Goal: Find contact information: Find contact information

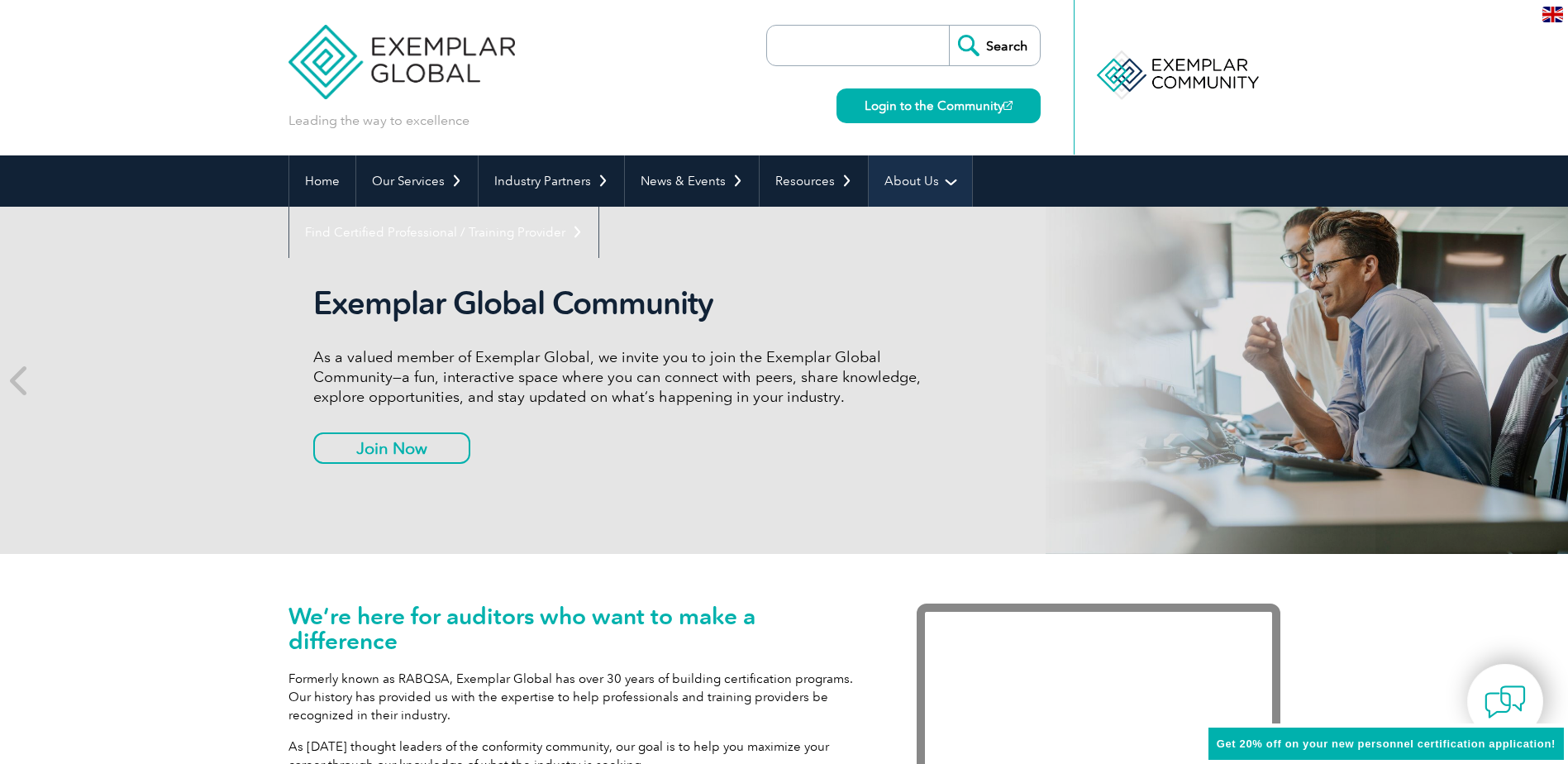
click at [903, 188] on link "About Us" at bounding box center [921, 181] width 104 height 51
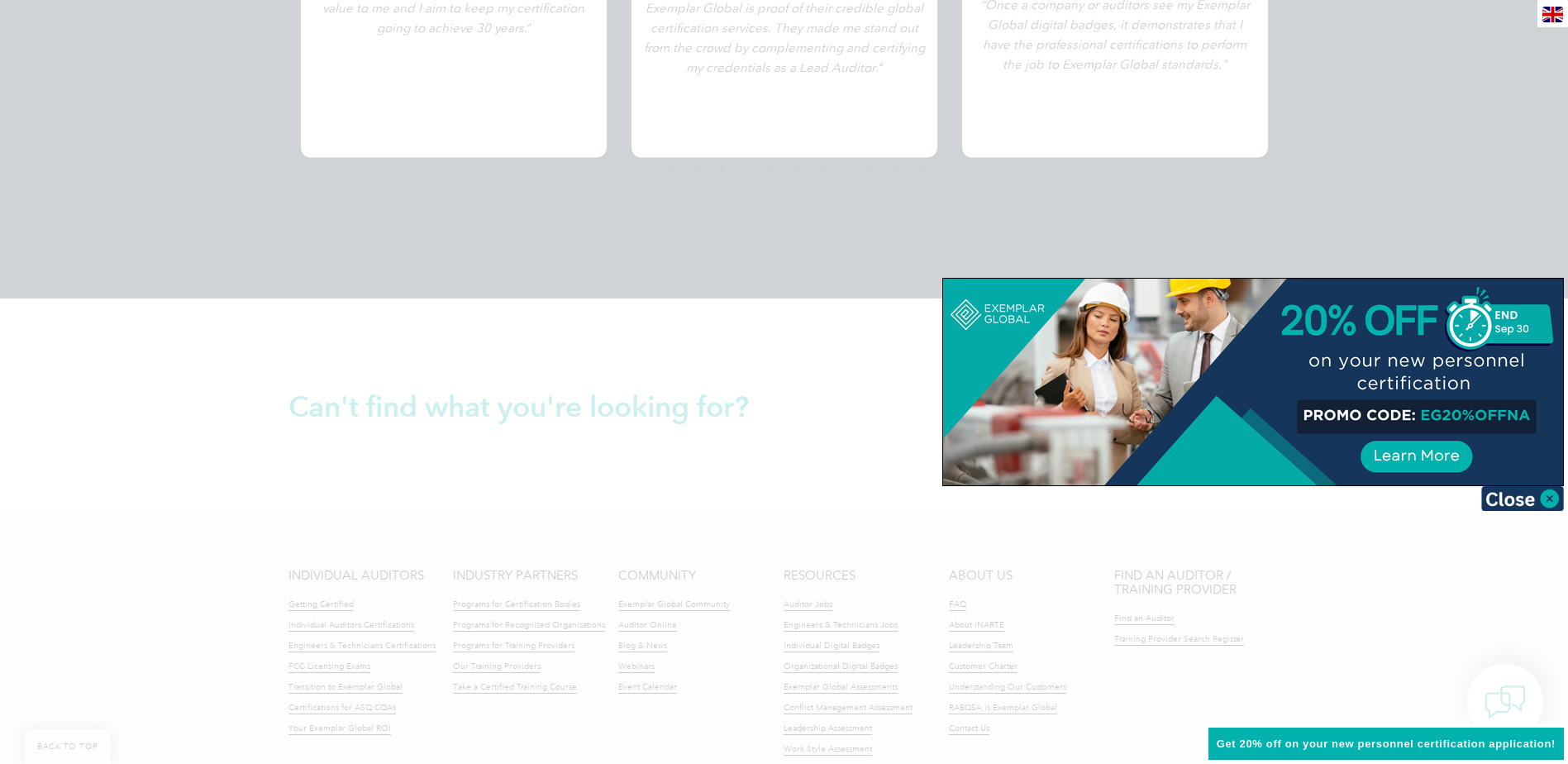
scroll to position [3766, 0]
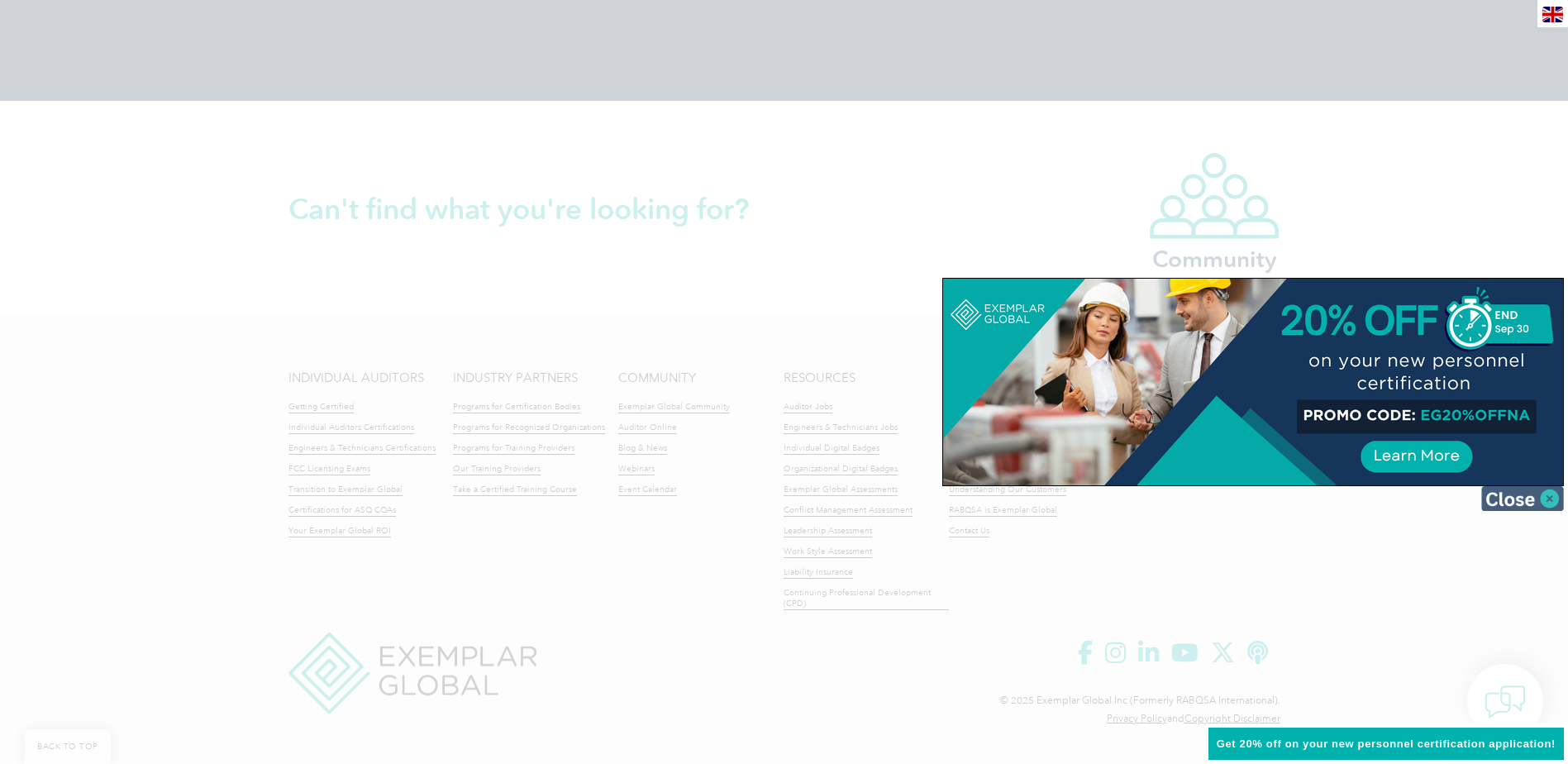
click at [1528, 493] on img at bounding box center [1523, 499] width 83 height 25
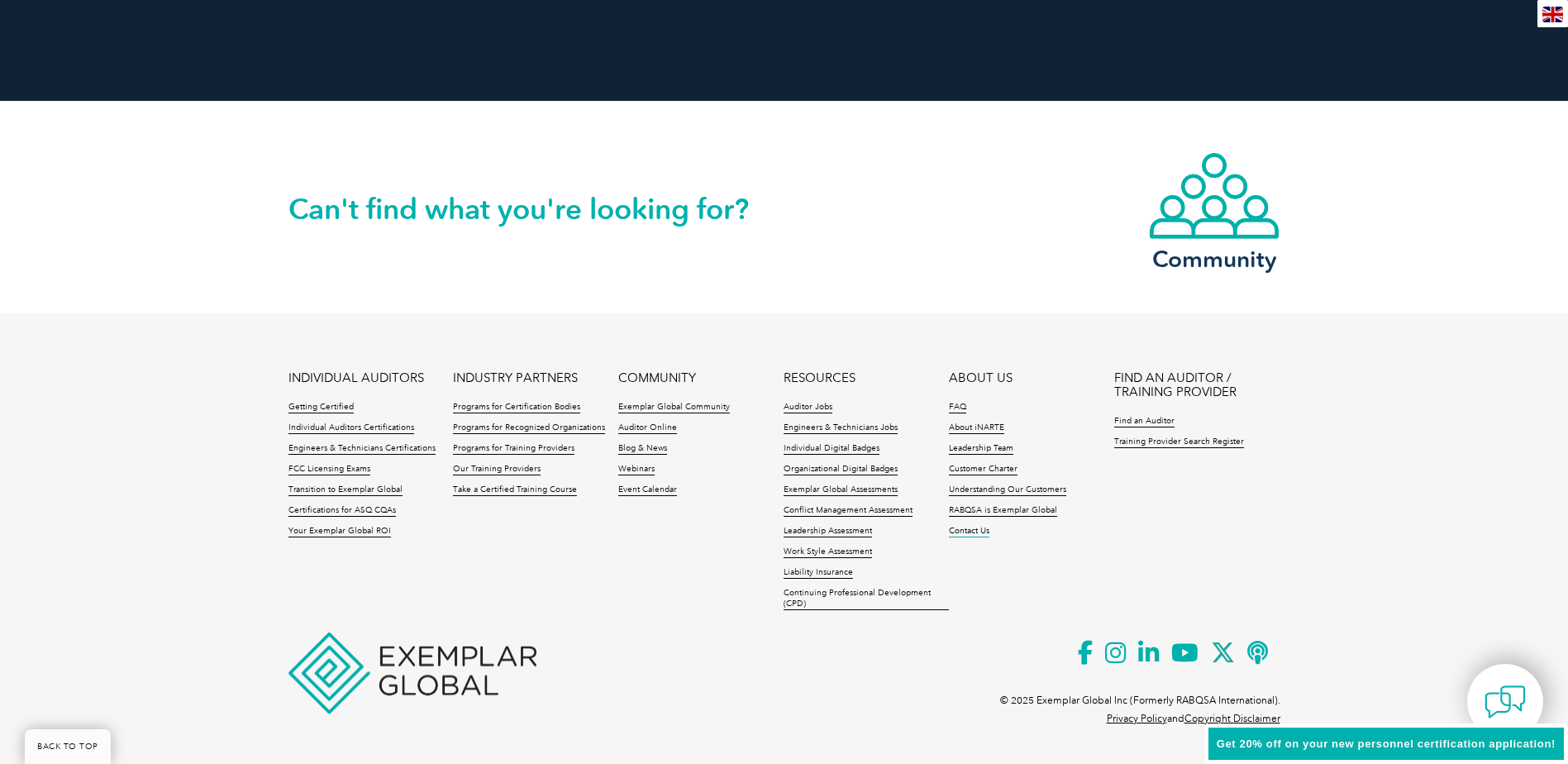
click at [967, 536] on link "Contact Us" at bounding box center [968, 532] width 41 height 11
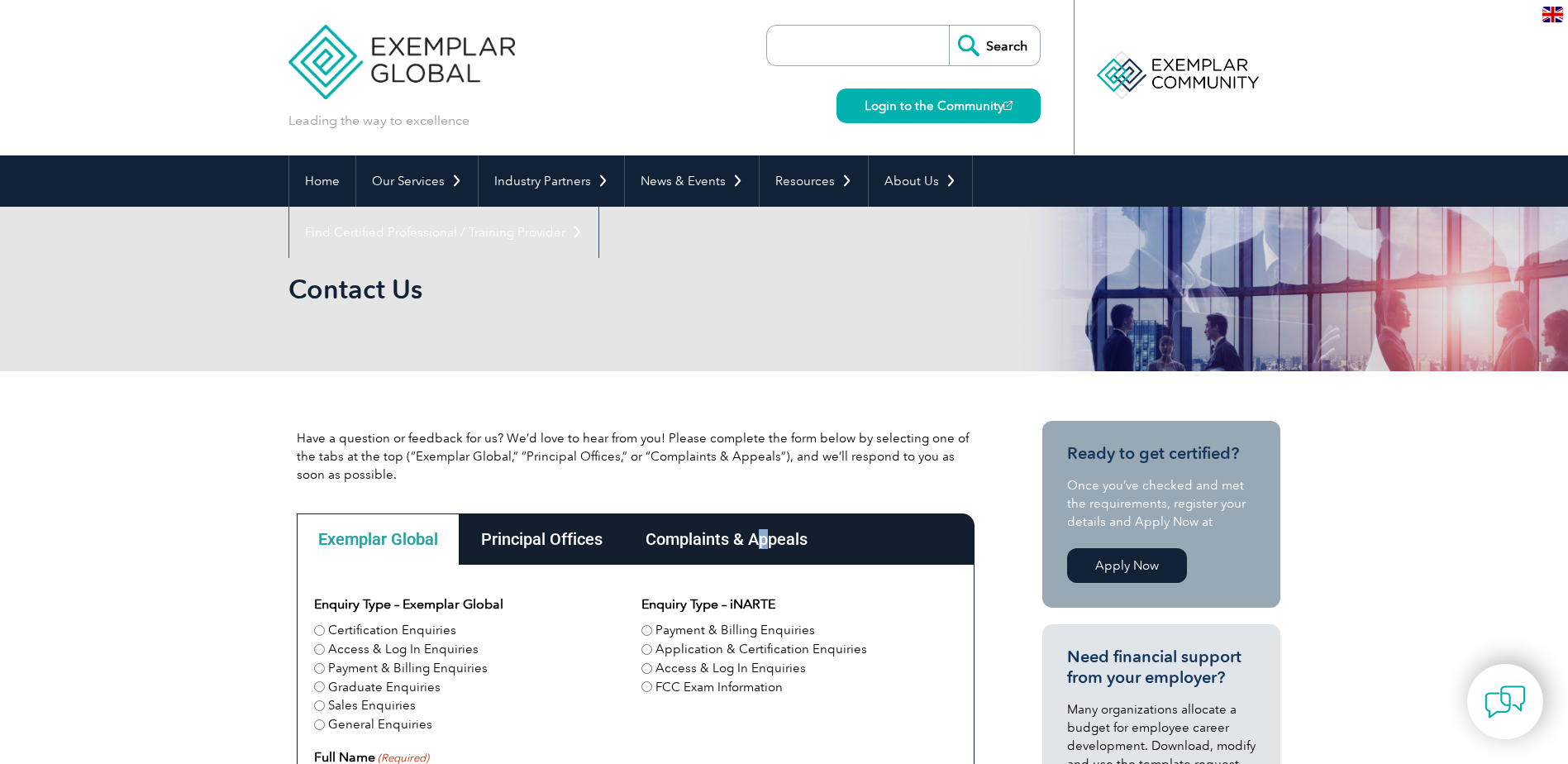
click at [760, 531] on div "Complaints & Appeals" at bounding box center [726, 538] width 205 height 51
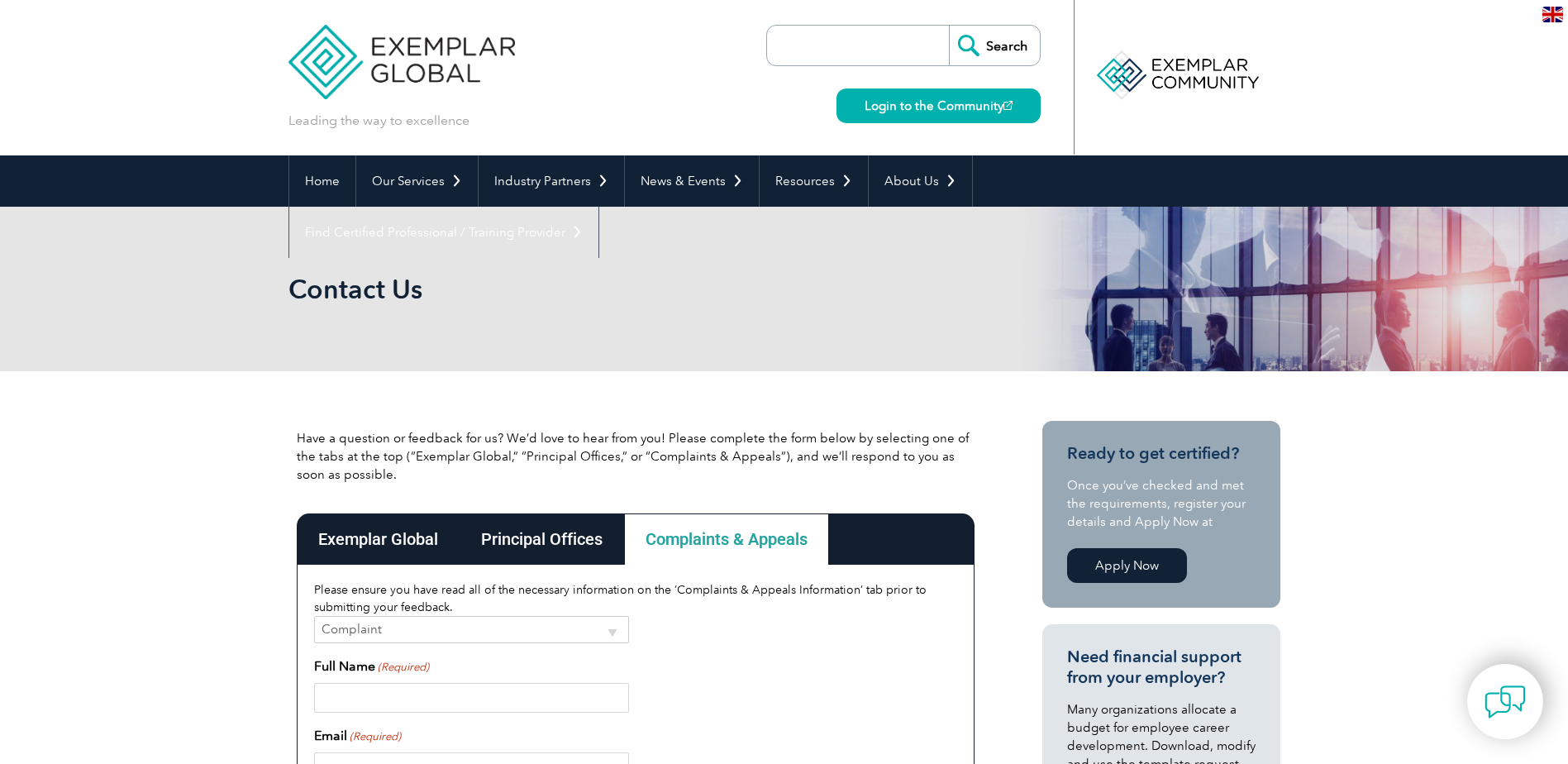
click at [579, 531] on div "Principal Offices" at bounding box center [542, 538] width 164 height 51
